Goal: Information Seeking & Learning: Learn about a topic

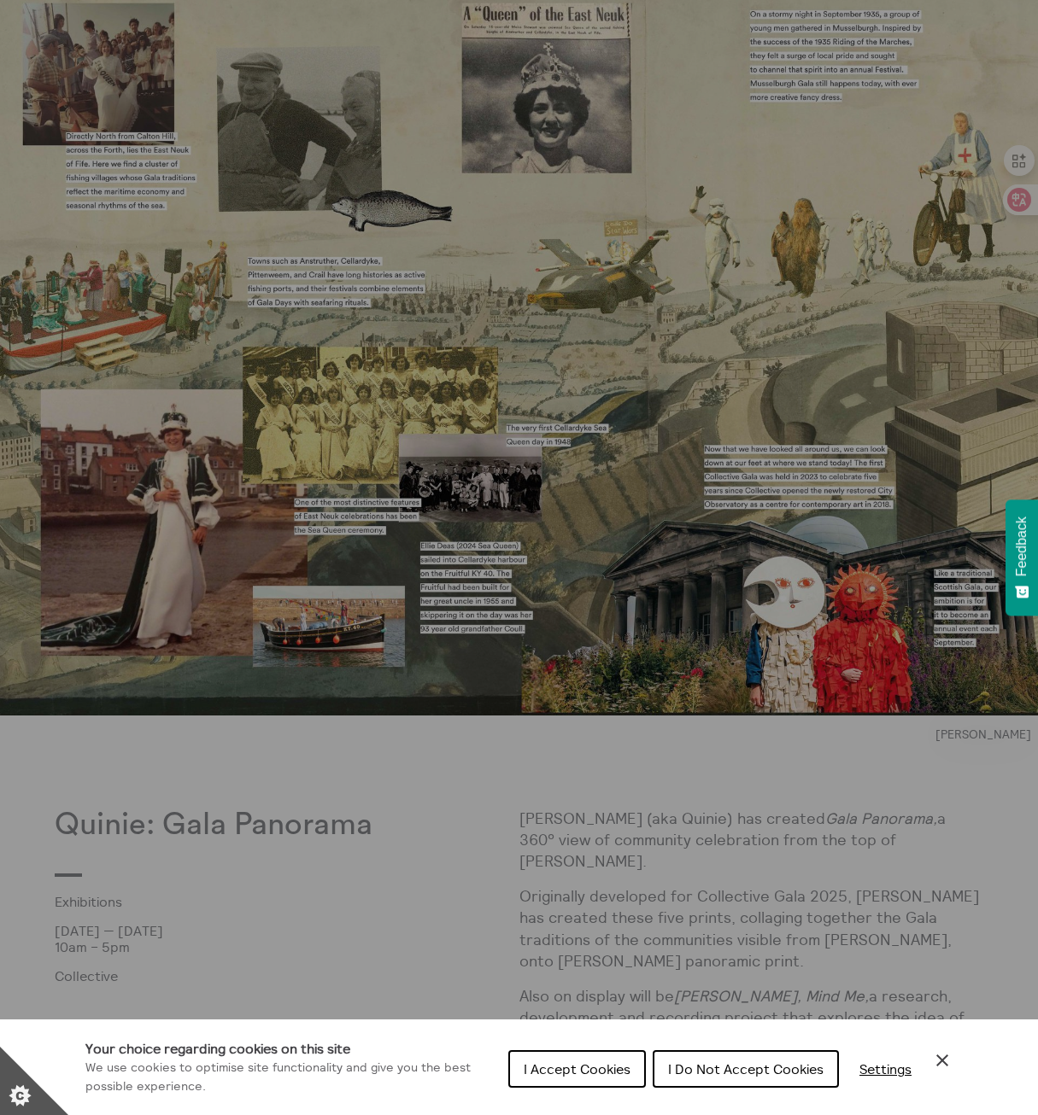
scroll to position [598, 0]
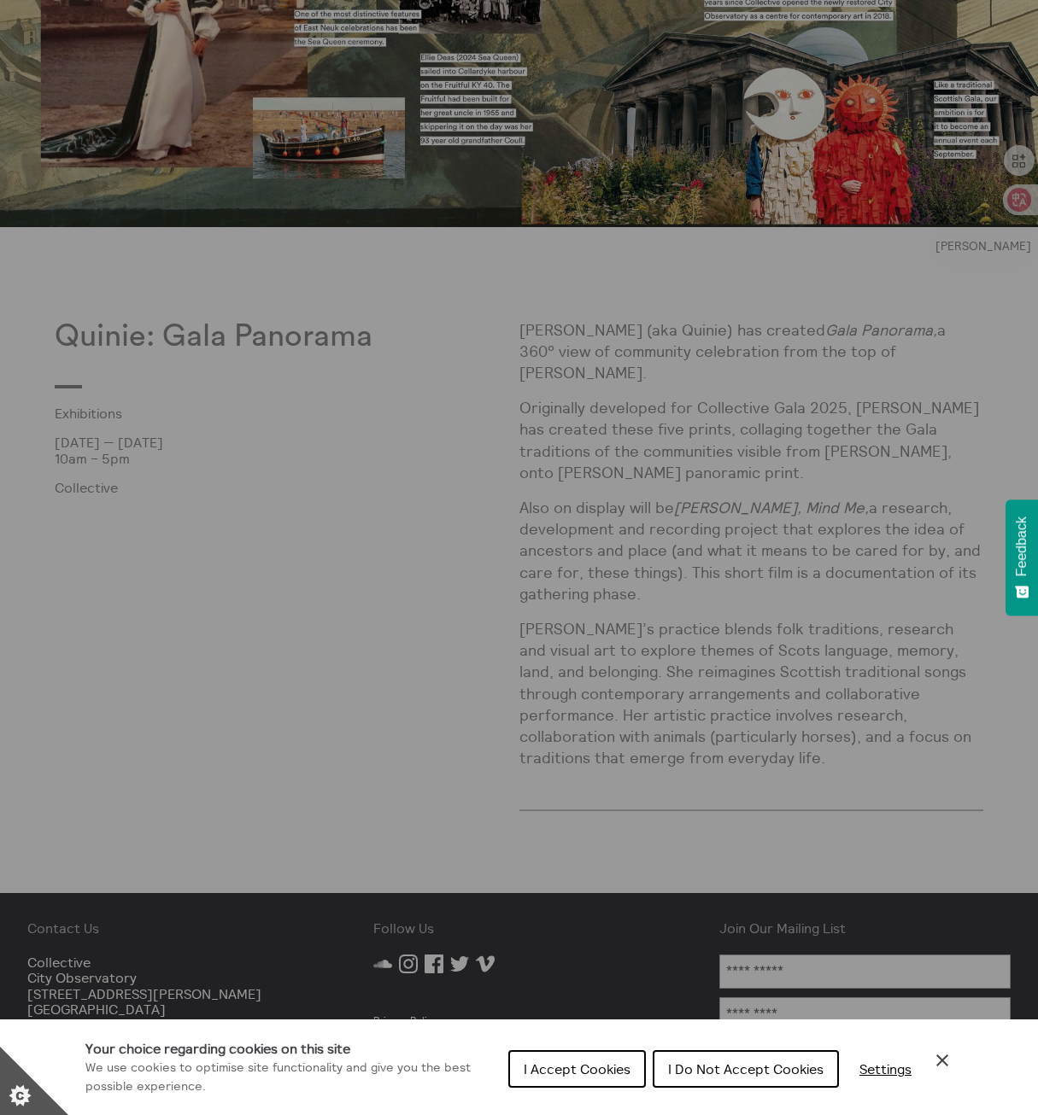
click at [754, 727] on div "Cookie preferences" at bounding box center [519, 557] width 1038 height 1115
click at [606, 1080] on button "I Accept Cookies" at bounding box center [576, 1069] width 137 height 38
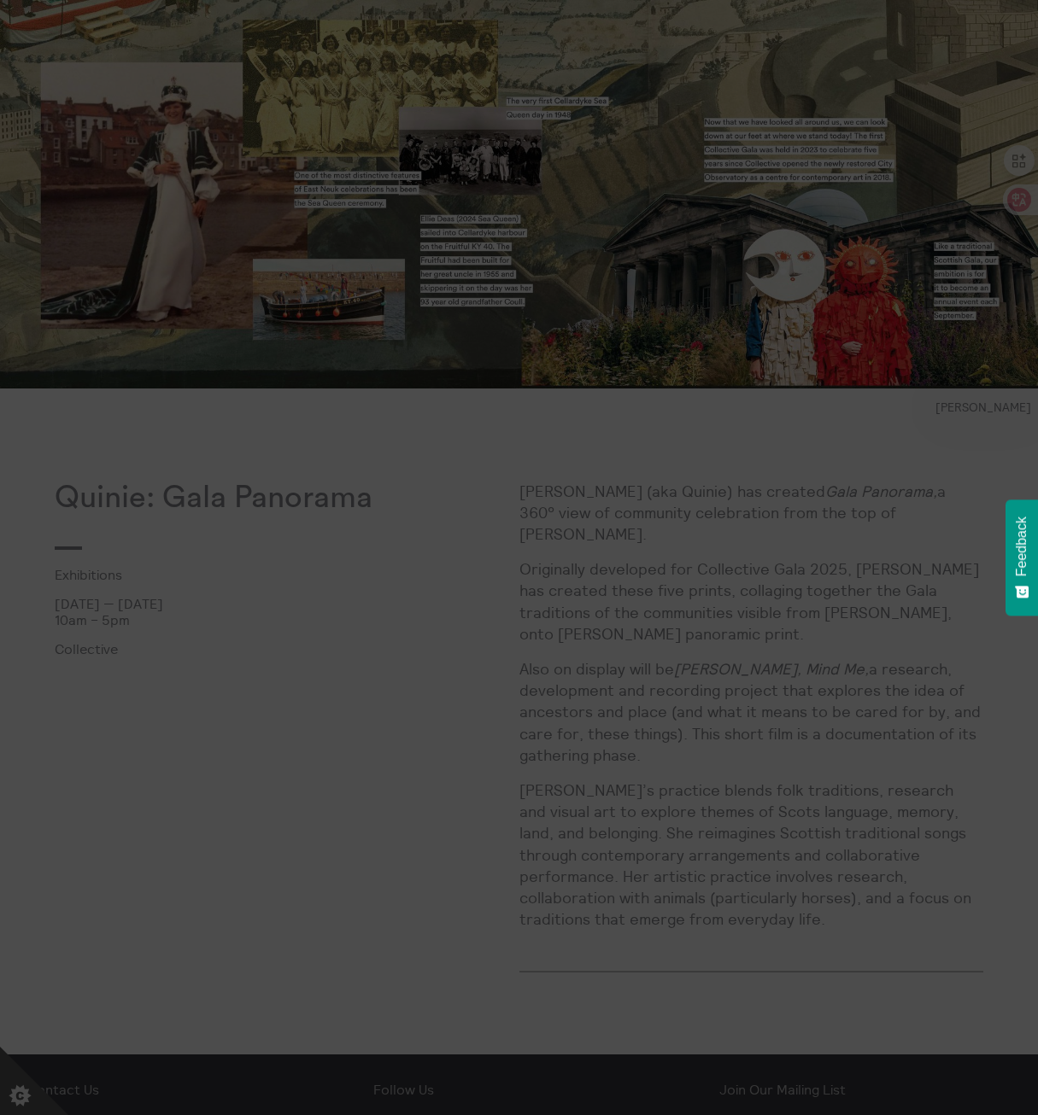
scroll to position [427, 0]
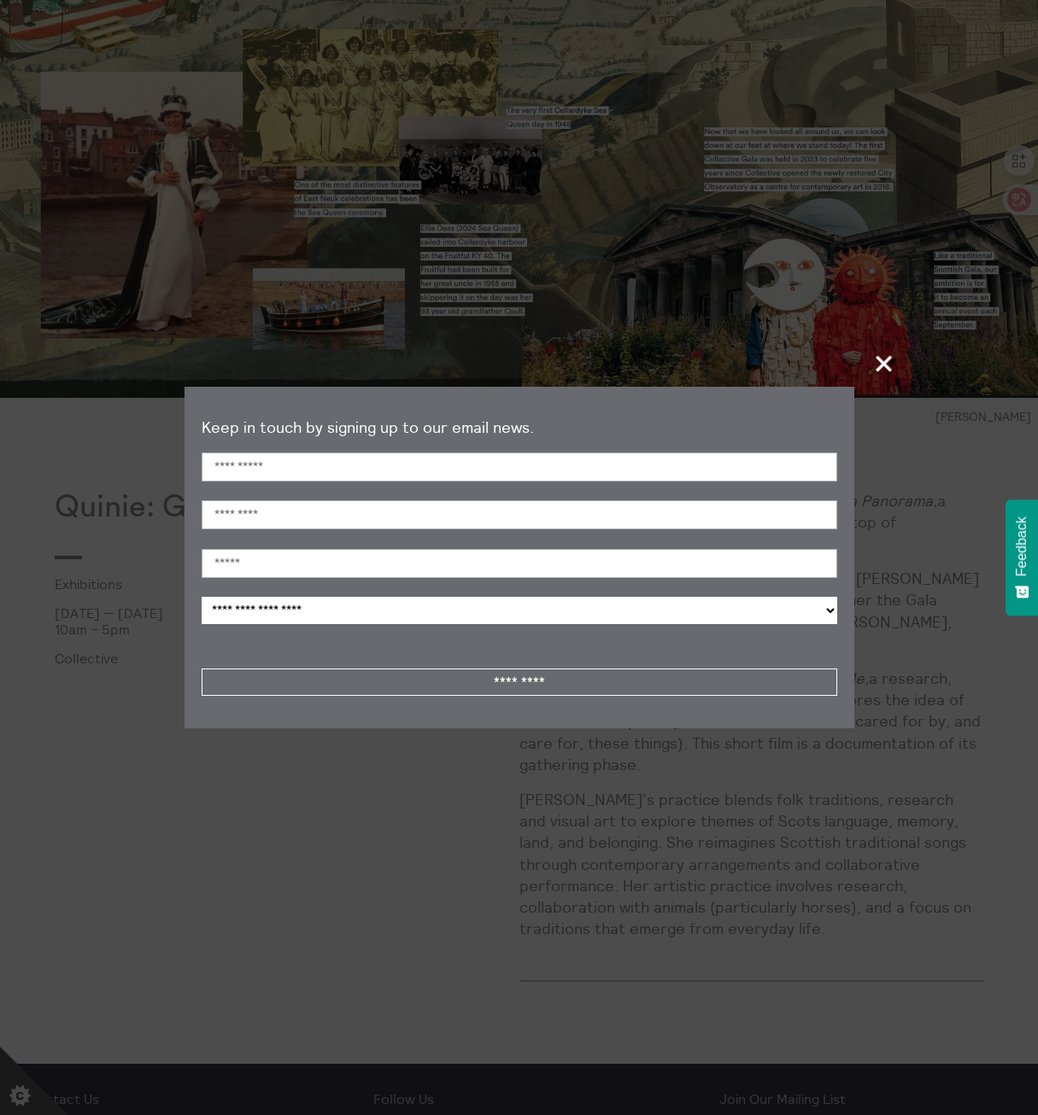
click at [885, 348] on span "+" at bounding box center [884, 363] width 50 height 50
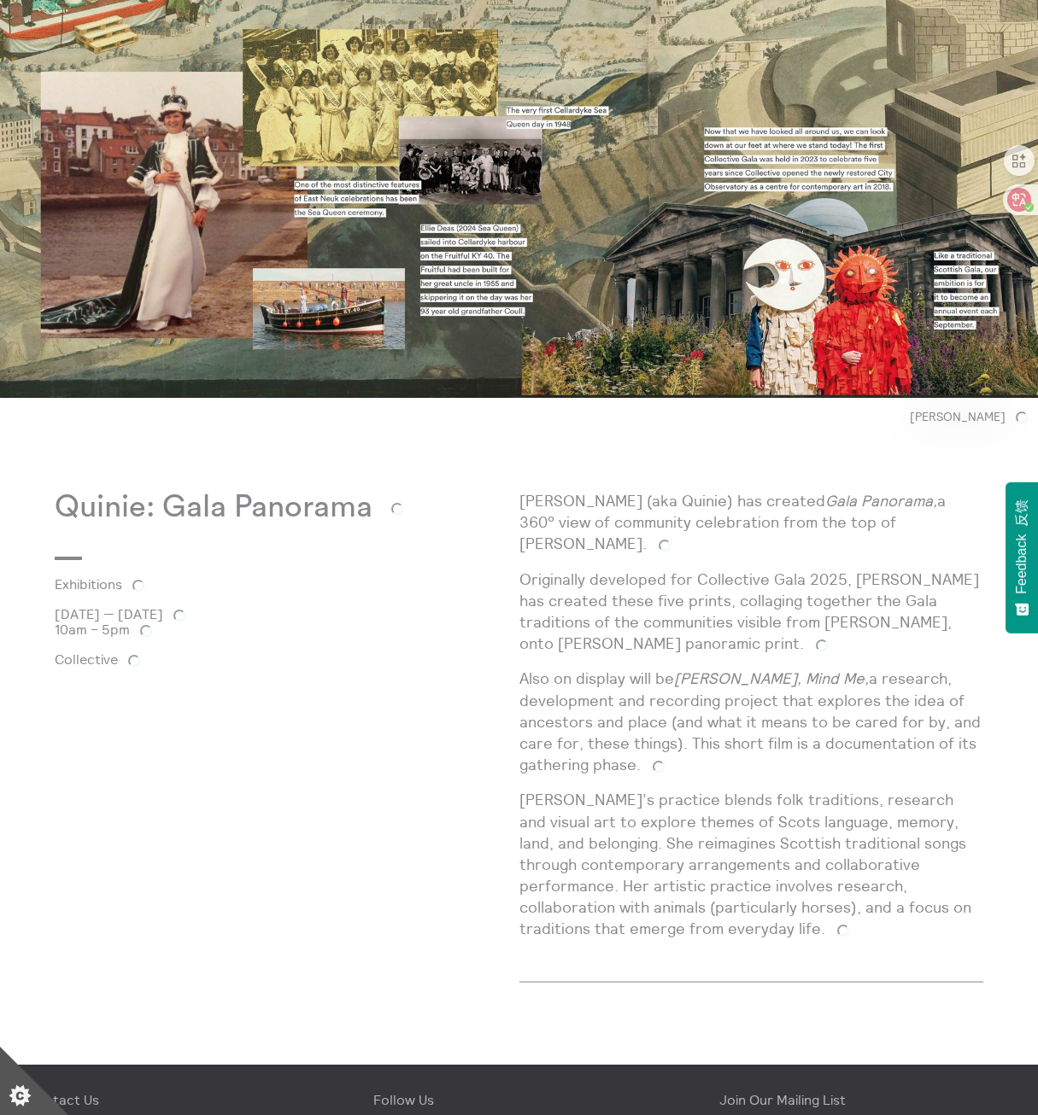
click at [631, 539] on div "[PERSON_NAME] (aka Quinie) has created Gala Panorama, a 360° view of community …" at bounding box center [751, 722] width 465 height 464
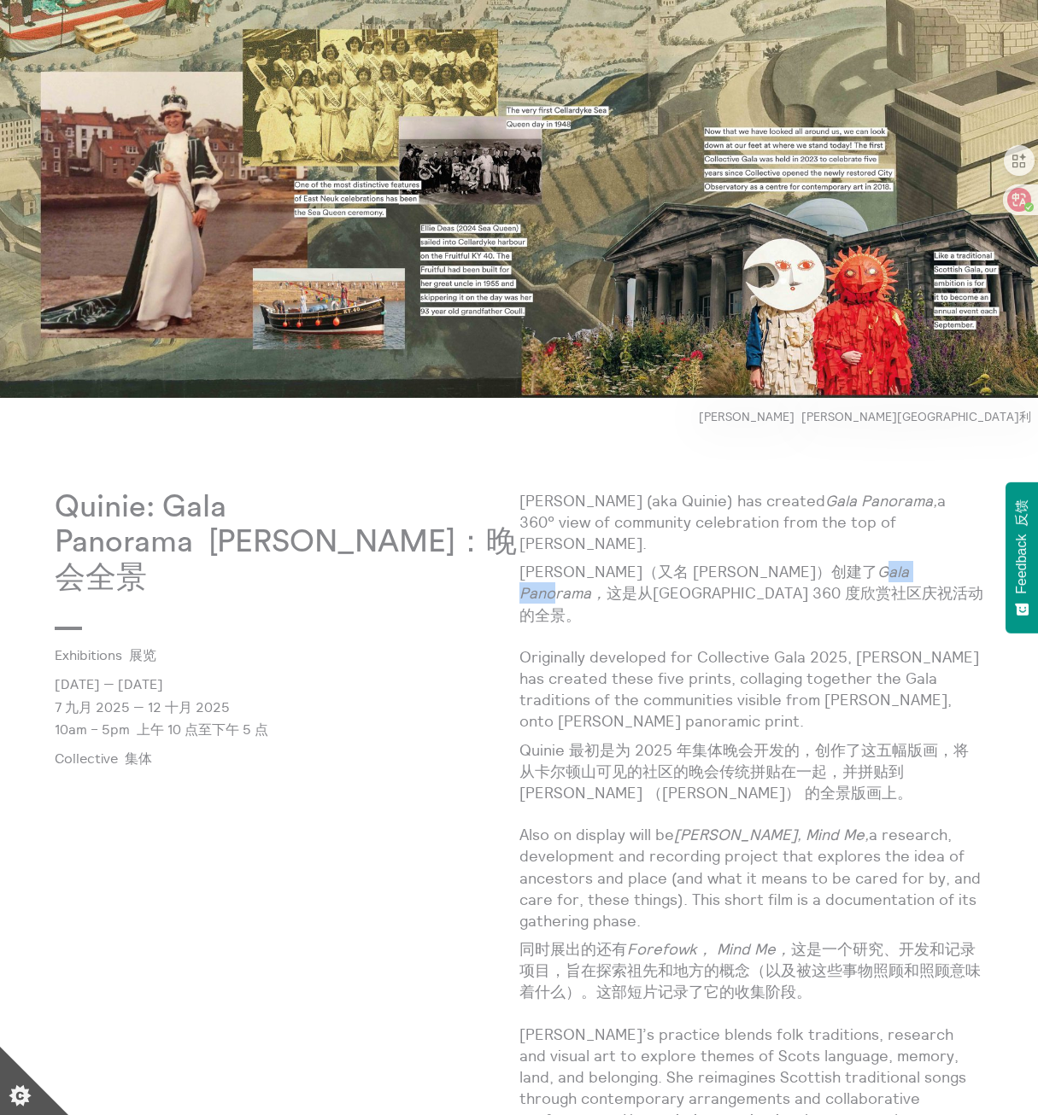
drag, startPoint x: 772, startPoint y: 550, endPoint x: 835, endPoint y: 556, distance: 63.5
click at [835, 562] on em "Gala Panorama，" at bounding box center [713, 582] width 389 height 41
click at [589, 562] on font "[PERSON_NAME]（又名 [PERSON_NAME]）创建了 Gala Panorama， 这是从[GEOGRAPHIC_DATA] 360 度欣赏社…" at bounding box center [751, 593] width 464 height 62
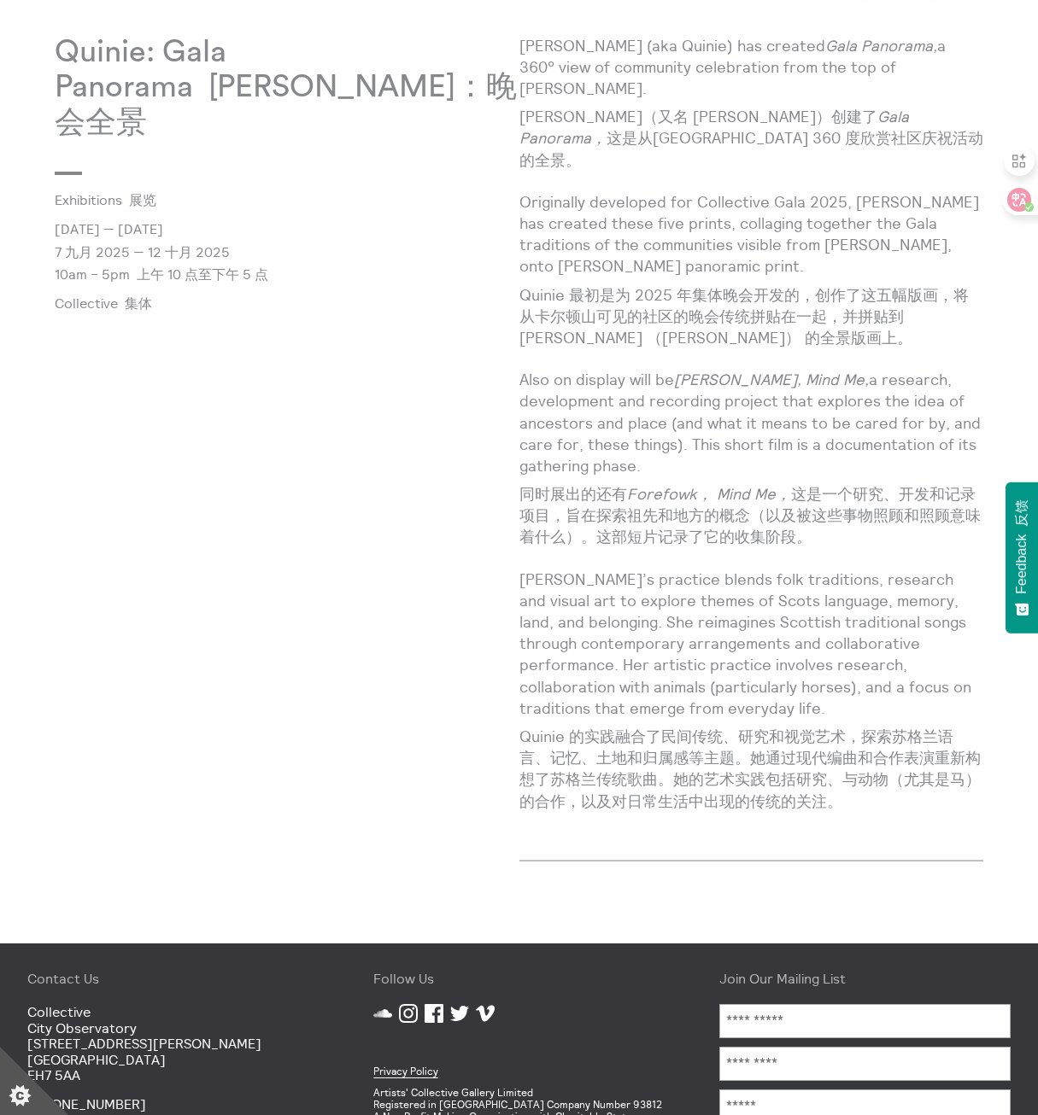
scroll to position [990, 0]
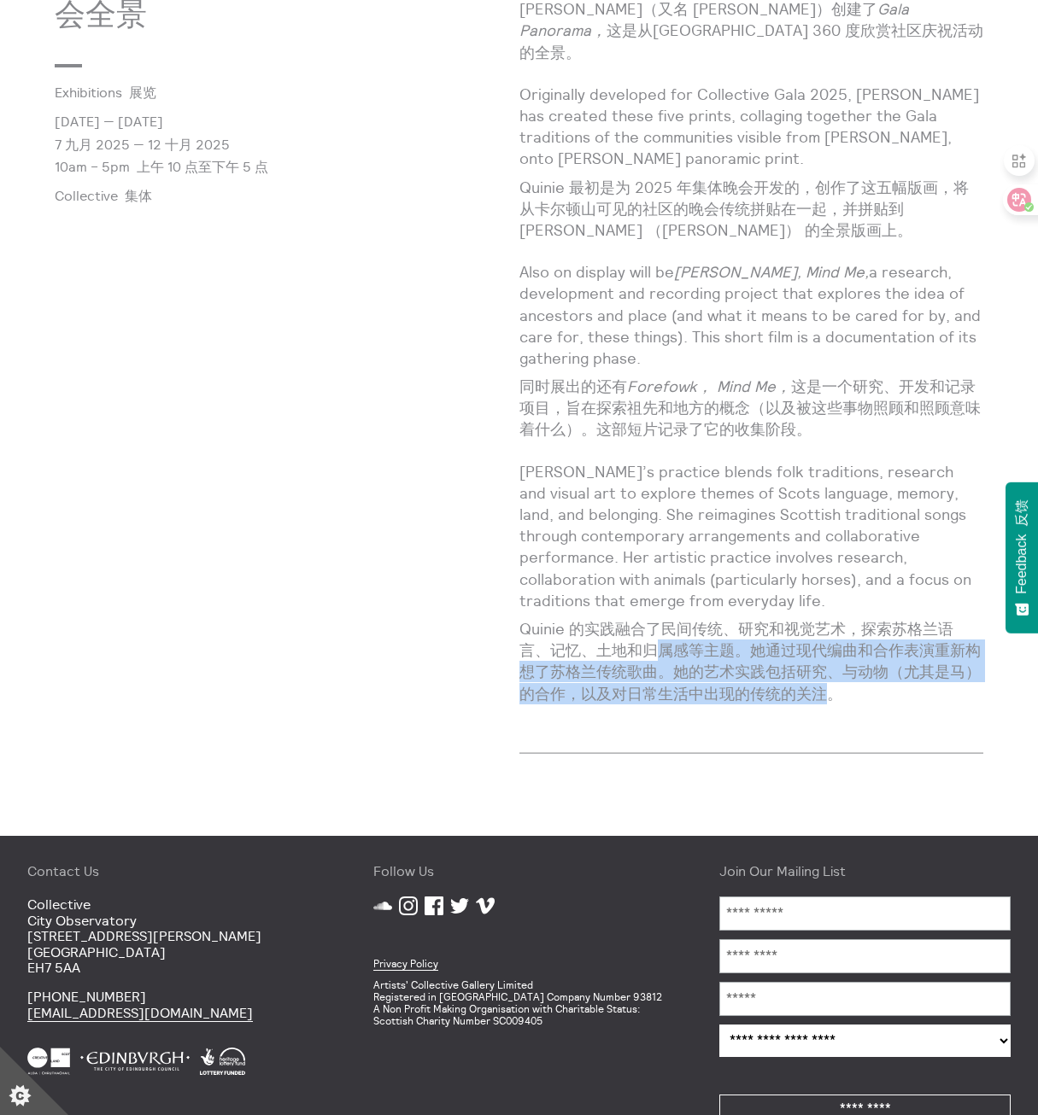
drag, startPoint x: 794, startPoint y: 649, endPoint x: 627, endPoint y: 606, distance: 172.7
click at [627, 619] on font "Quinie 的实践融合了民间传统、研究和视觉艺术，探索苏格兰语言、记忆、土地和归属感等主题。她通过现代编曲和合作表演重新构想了苏格兰传统歌曲。她的艺术实践包…" at bounding box center [749, 661] width 461 height 85
drag, startPoint x: 627, startPoint y: 606, endPoint x: 735, endPoint y: 636, distance: 112.5
click at [735, 636] on font "Quinie 的实践融合了民间传统、研究和视觉艺术，探索苏格兰语言、记忆、土地和归属感等主题。她通过现代编曲和合作表演重新构想了苏格兰传统歌曲。她的艺术实践包…" at bounding box center [749, 661] width 461 height 85
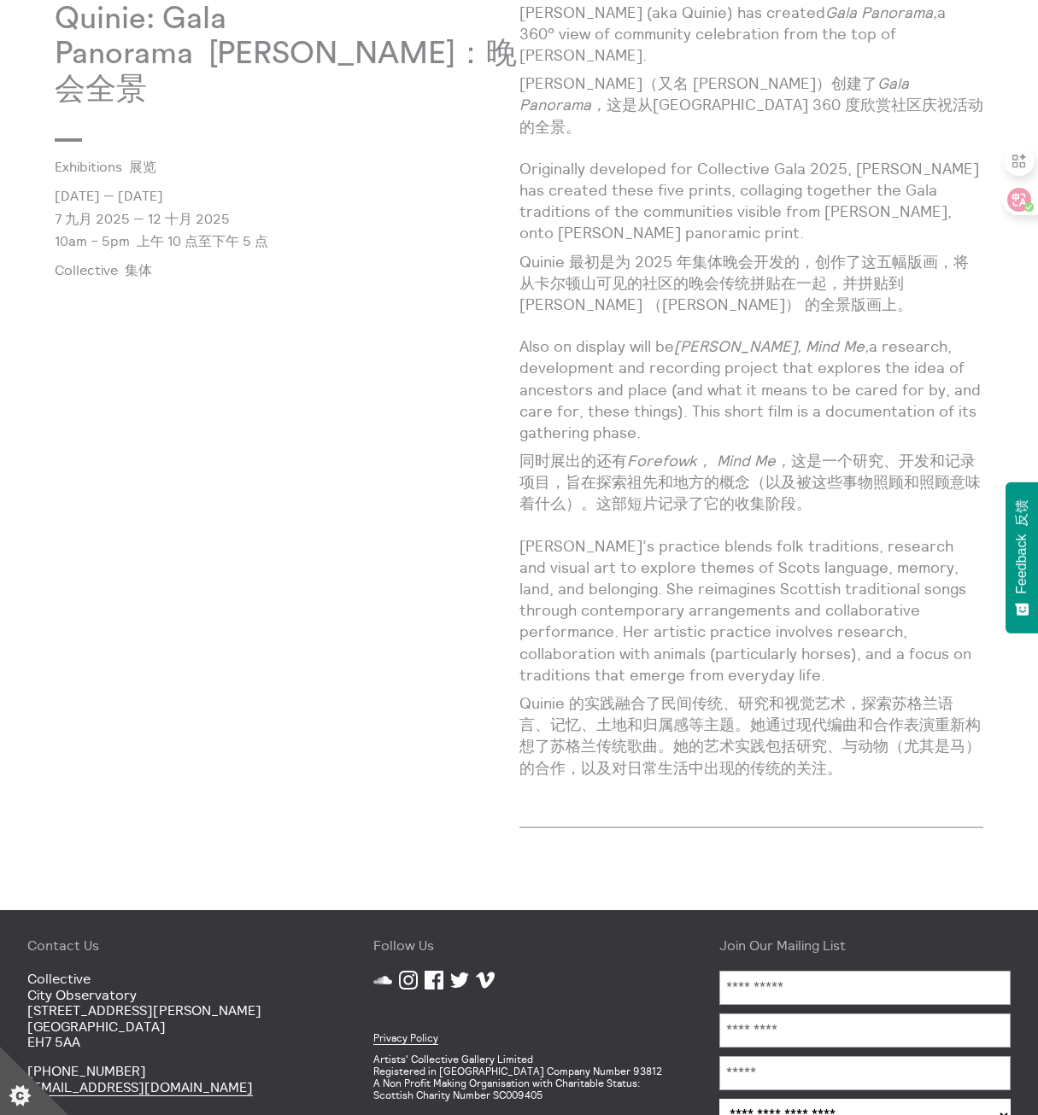
scroll to position [904, 0]
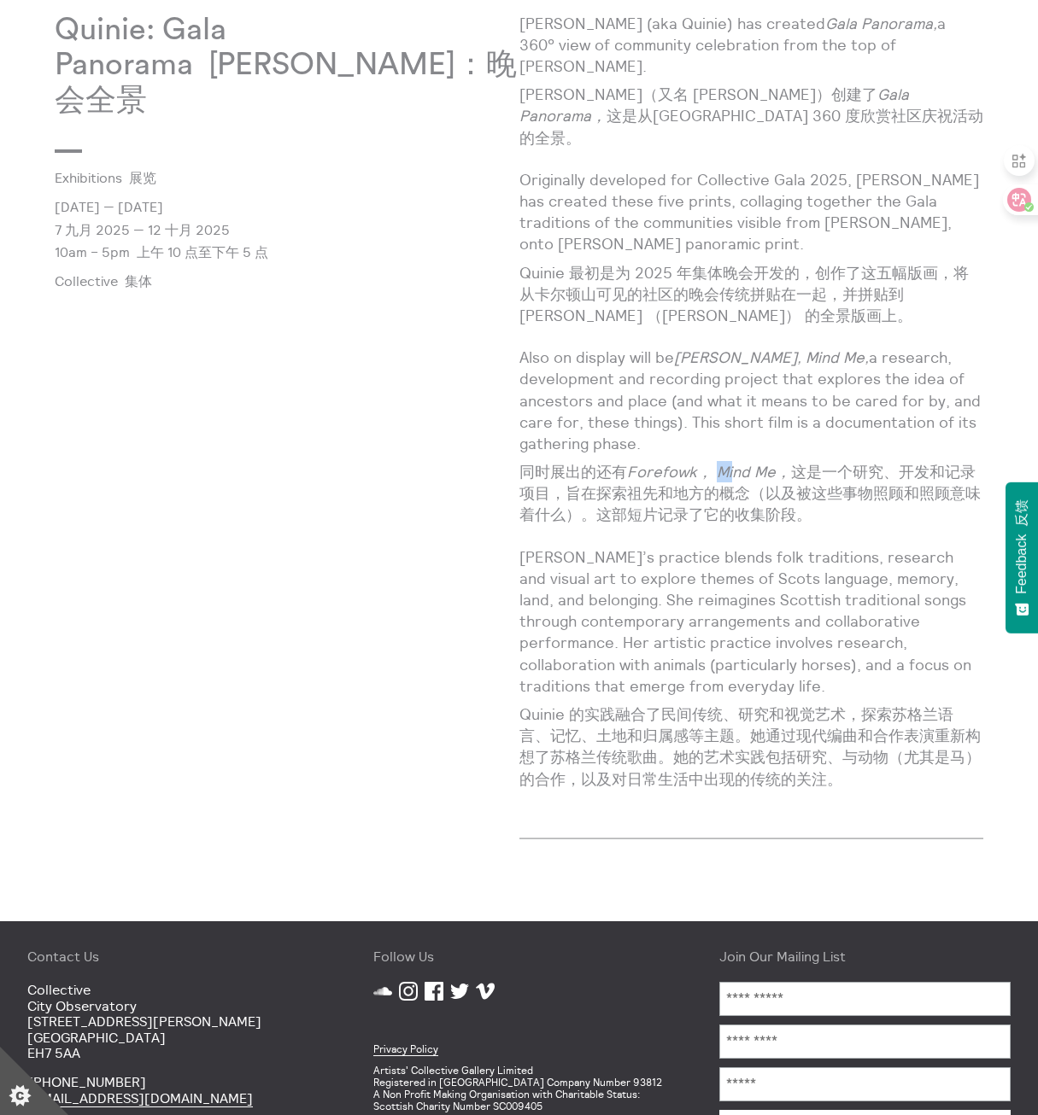
drag, startPoint x: 718, startPoint y: 427, endPoint x: 734, endPoint y: 432, distance: 17.0
click at [734, 462] on em "Forefowk， Mind Me，" at bounding box center [709, 472] width 164 height 20
drag, startPoint x: 734, startPoint y: 432, endPoint x: 826, endPoint y: 481, distance: 103.5
click at [826, 481] on font "同时展出的还有 [PERSON_NAME]， Mind Me， 这是一个研究、开发和记录项目，旨在探索祖先和地方的概念（以及被这些事物照顾和照顾意味着什么）。…" at bounding box center [751, 493] width 465 height 65
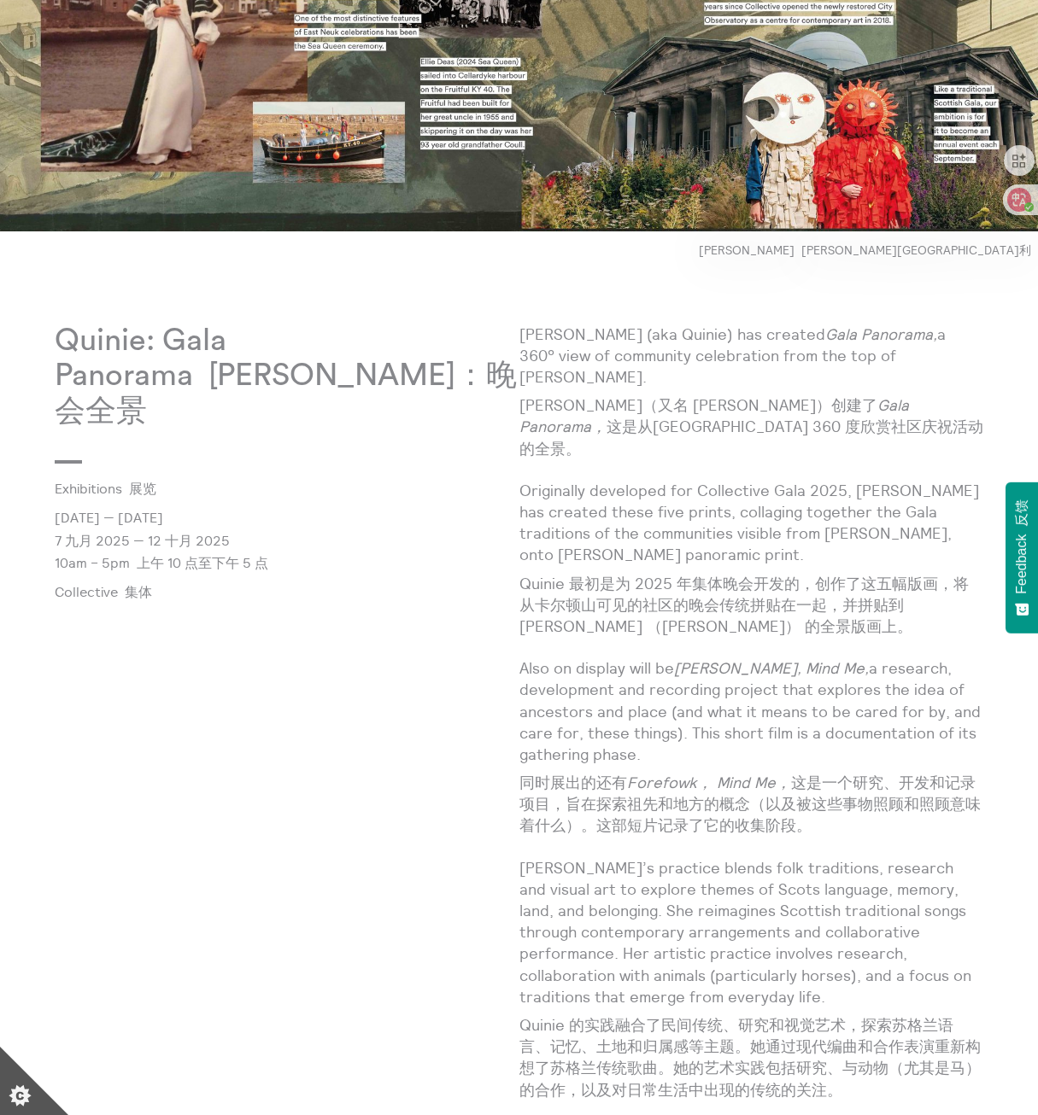
scroll to position [598, 0]
